Goal: Find specific page/section: Find specific page/section

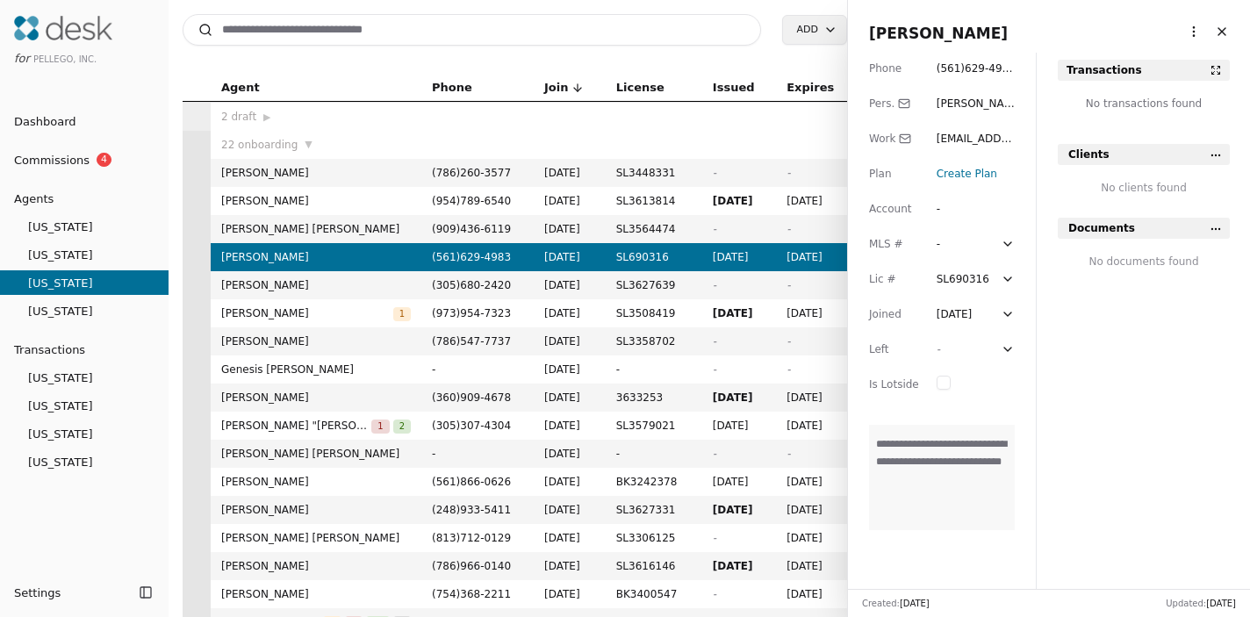
click at [1226, 32] on button "Close" at bounding box center [1222, 32] width 28 height 28
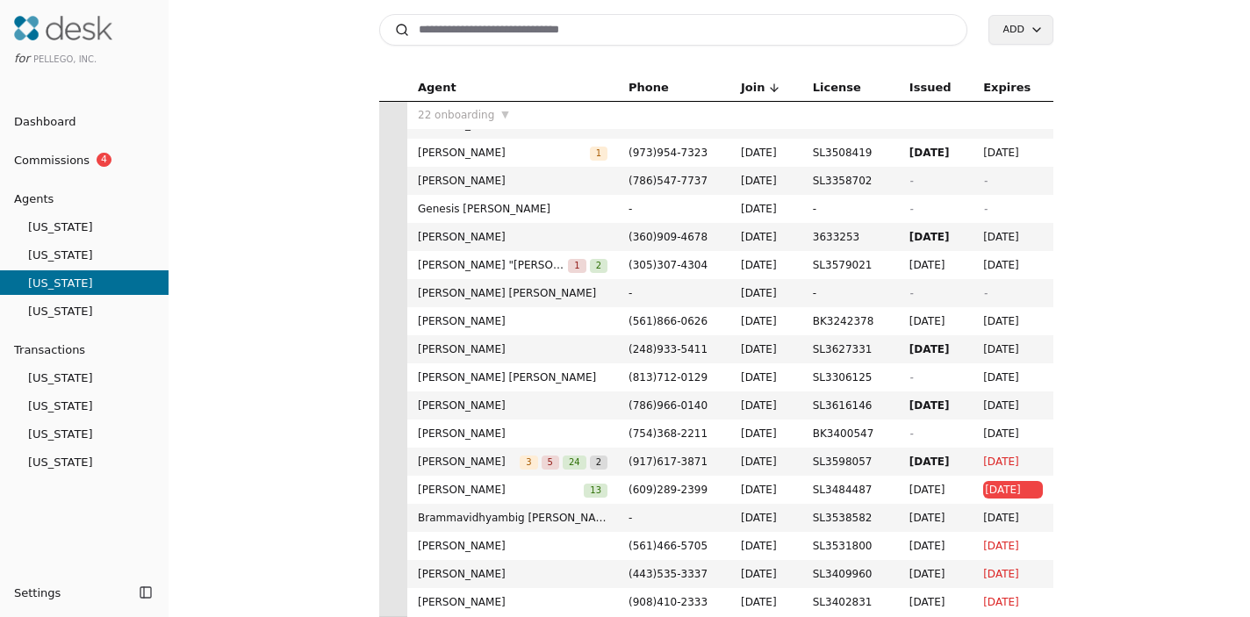
scroll to position [216, 0]
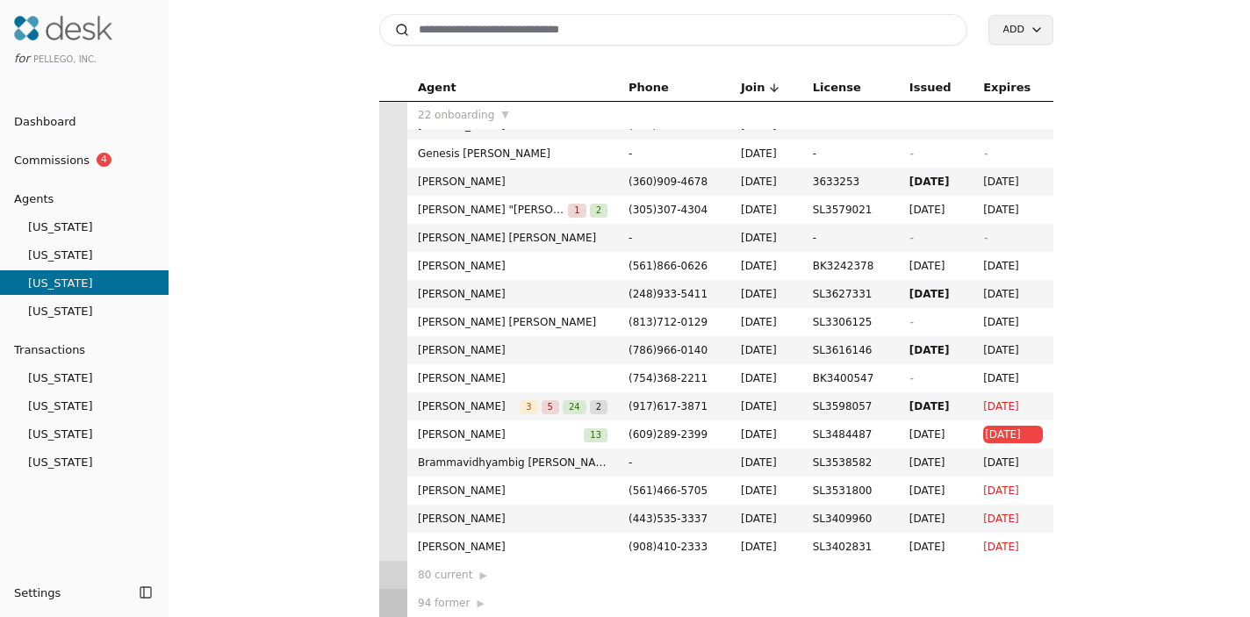
click at [489, 109] on span "22 onboarding" at bounding box center [456, 115] width 76 height 18
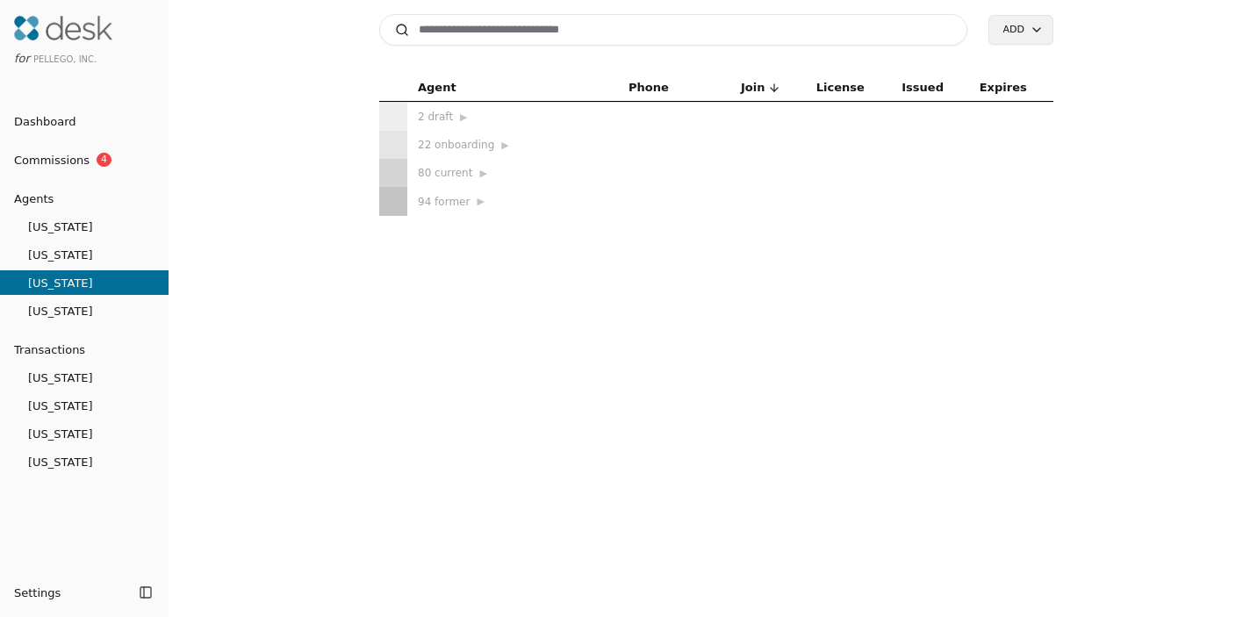
click at [457, 177] on div "80 current ▶" at bounding box center [513, 173] width 190 height 18
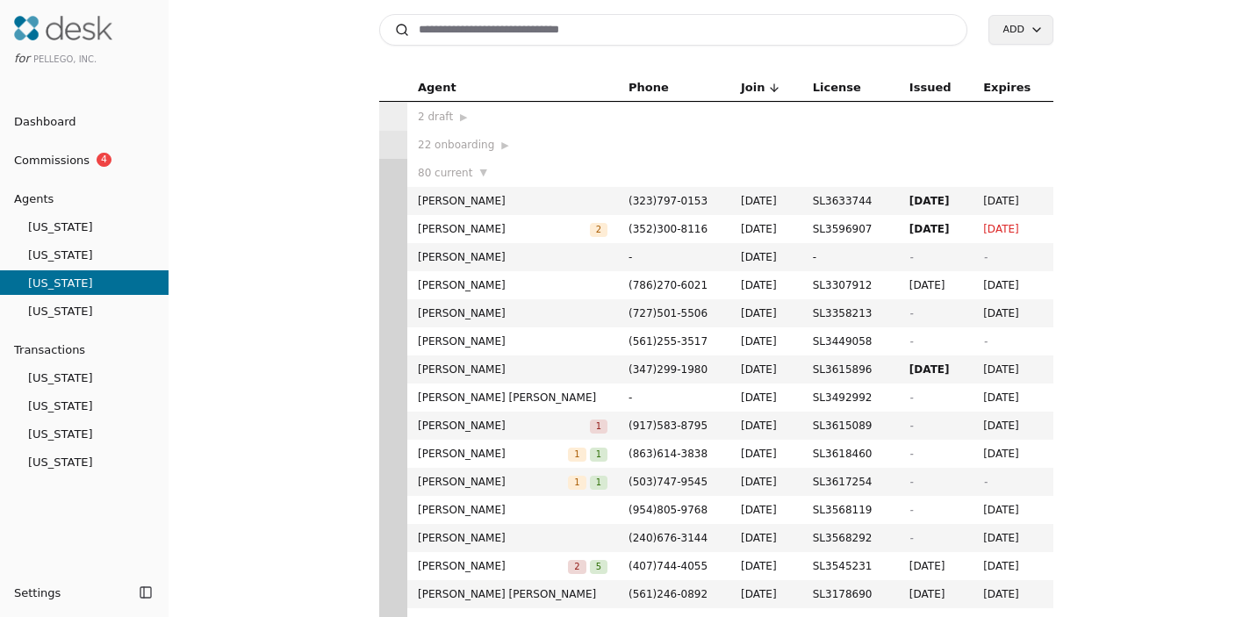
click at [456, 170] on span "80 current" at bounding box center [445, 173] width 54 height 18
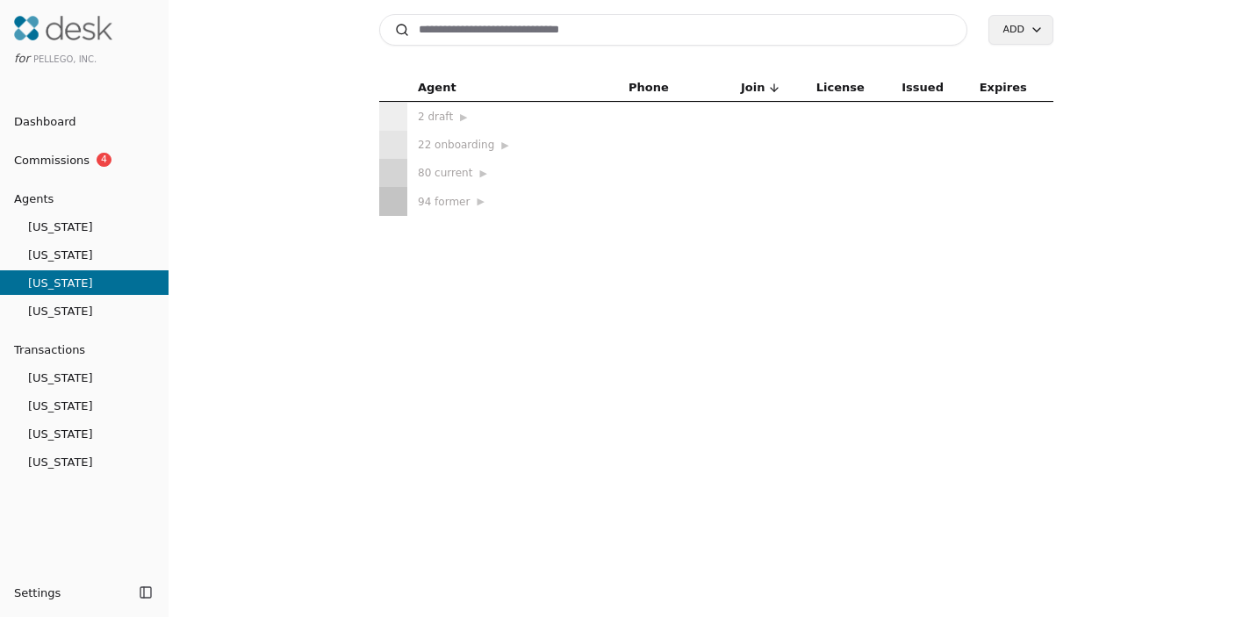
click at [447, 170] on div "80 current ▶" at bounding box center [513, 173] width 190 height 18
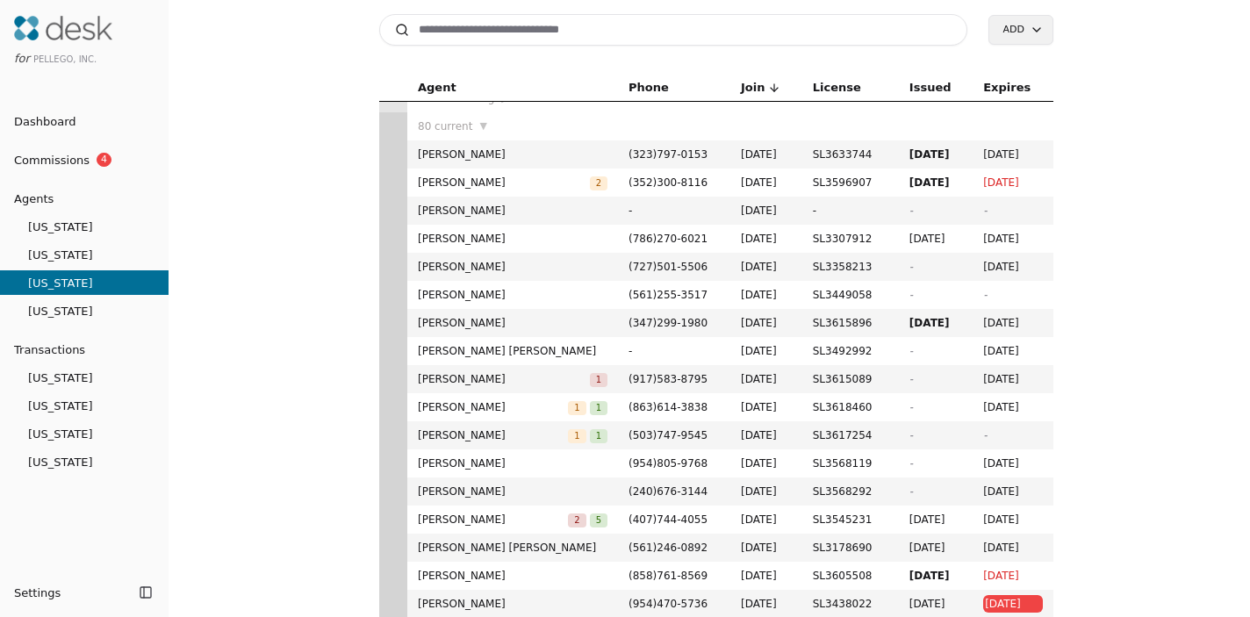
scroll to position [48, 0]
click at [541, 25] on input at bounding box center [673, 30] width 588 height 32
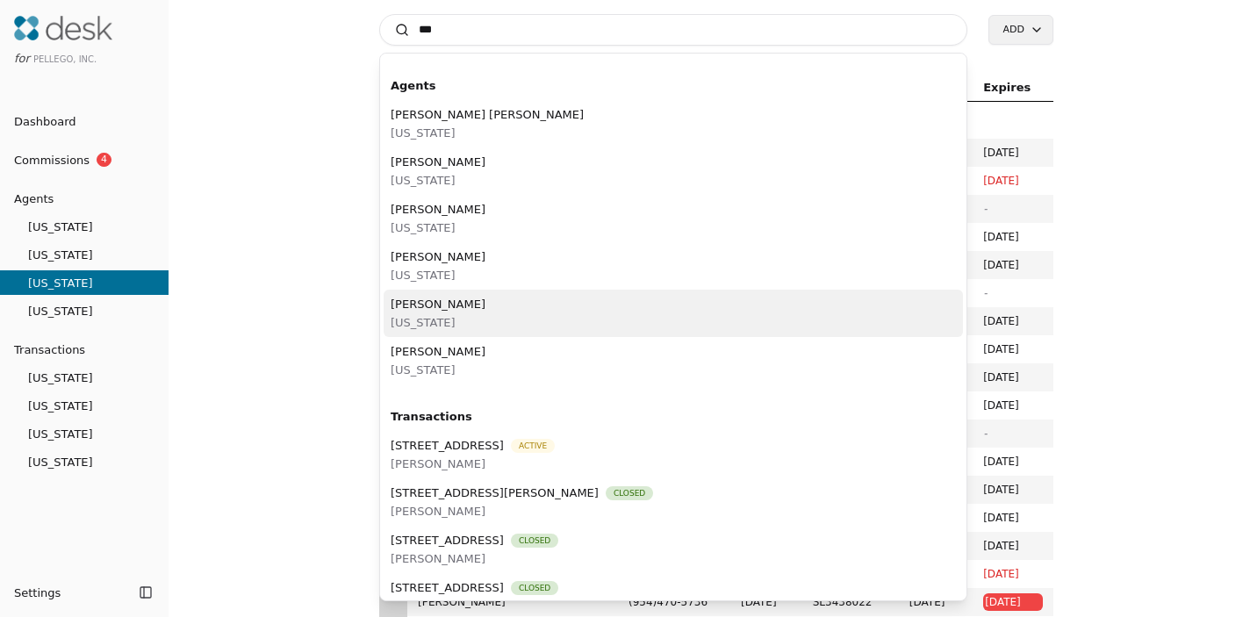
type input "***"
click at [465, 309] on div "[PERSON_NAME] [US_STATE]" at bounding box center [674, 313] width 580 height 47
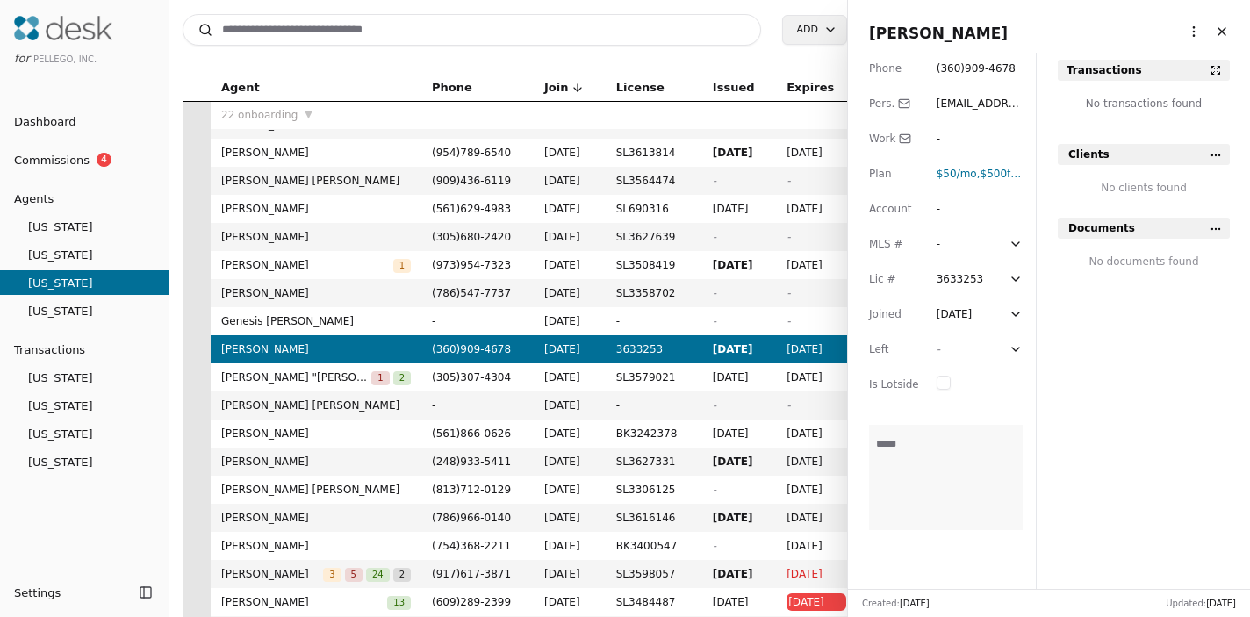
click at [392, 26] on input at bounding box center [472, 30] width 579 height 32
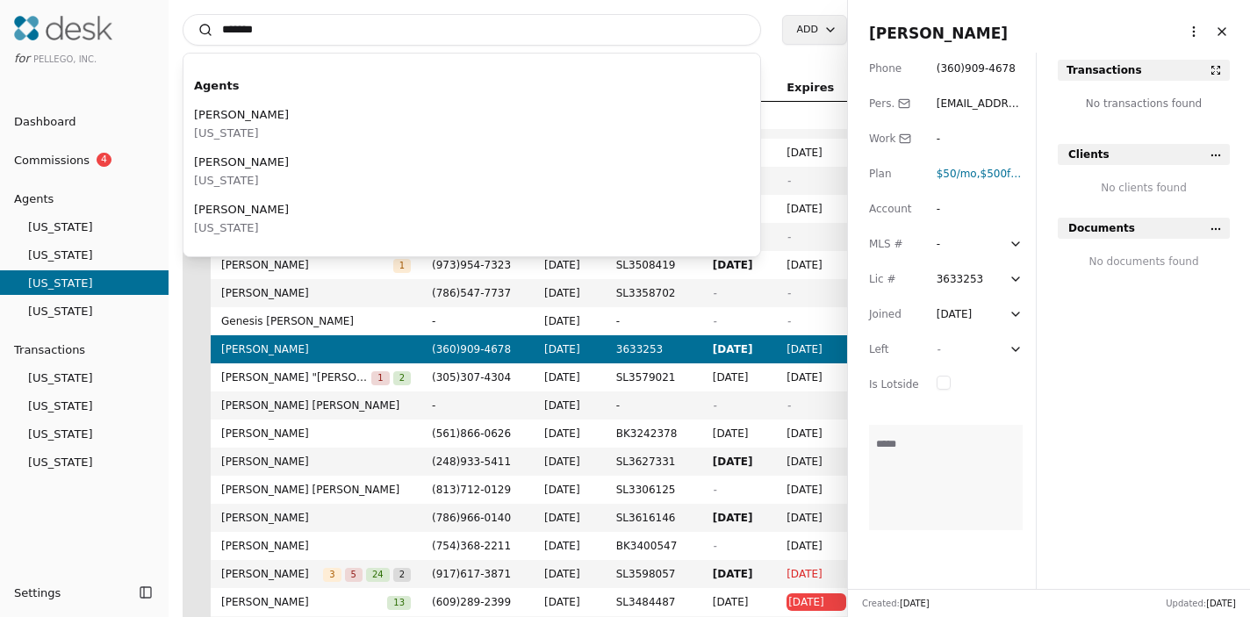
type input "********"
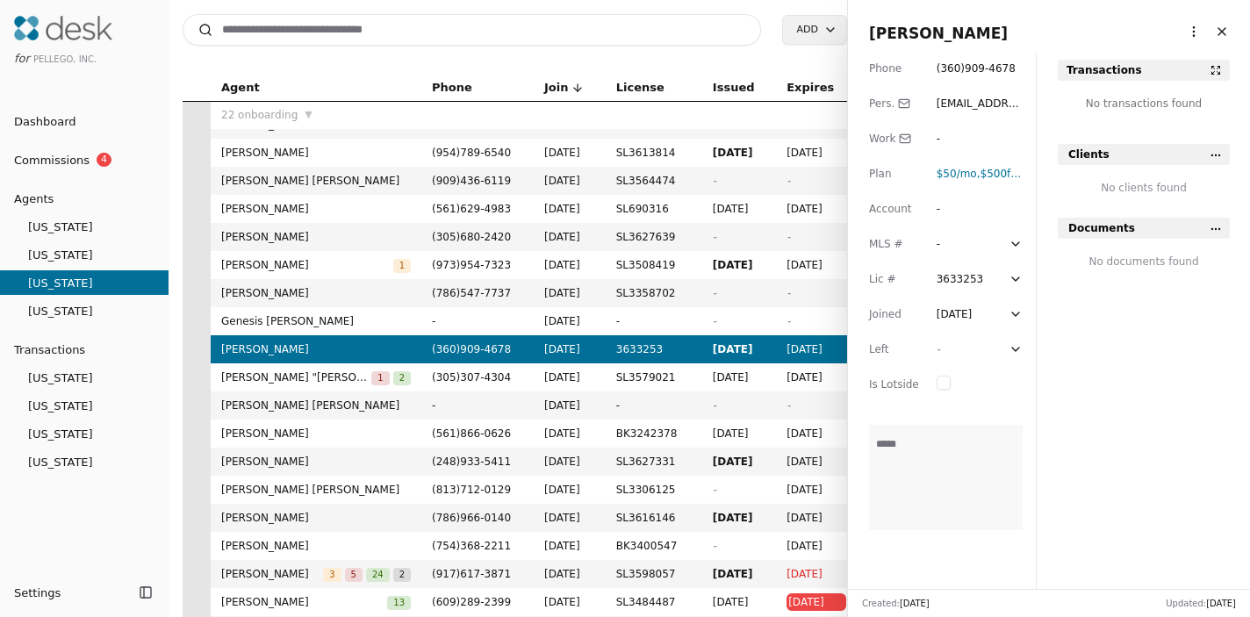
click at [145, 37] on li at bounding box center [84, 26] width 155 height 28
